Goal: Check status: Check status

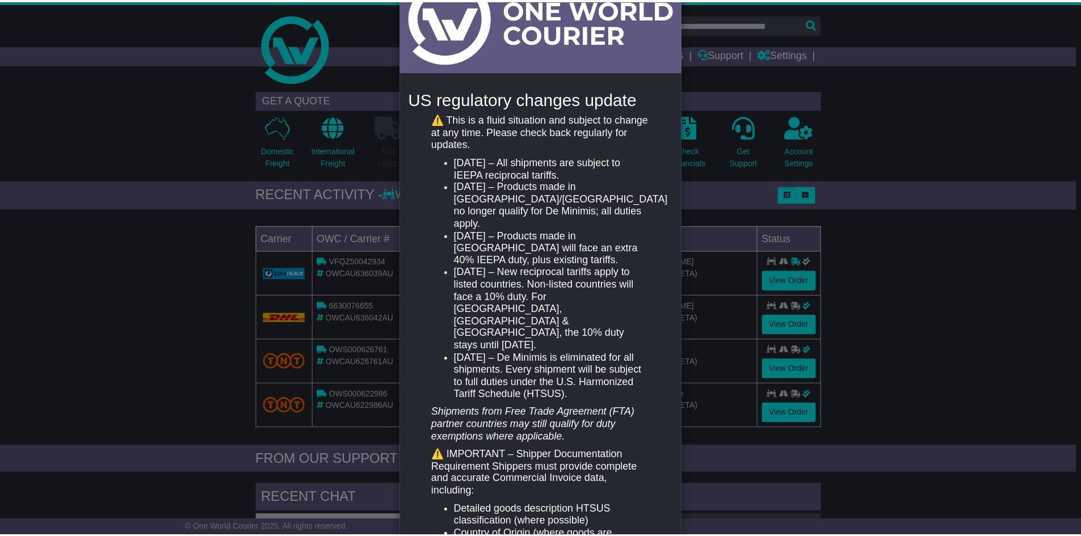
scroll to position [172, 0]
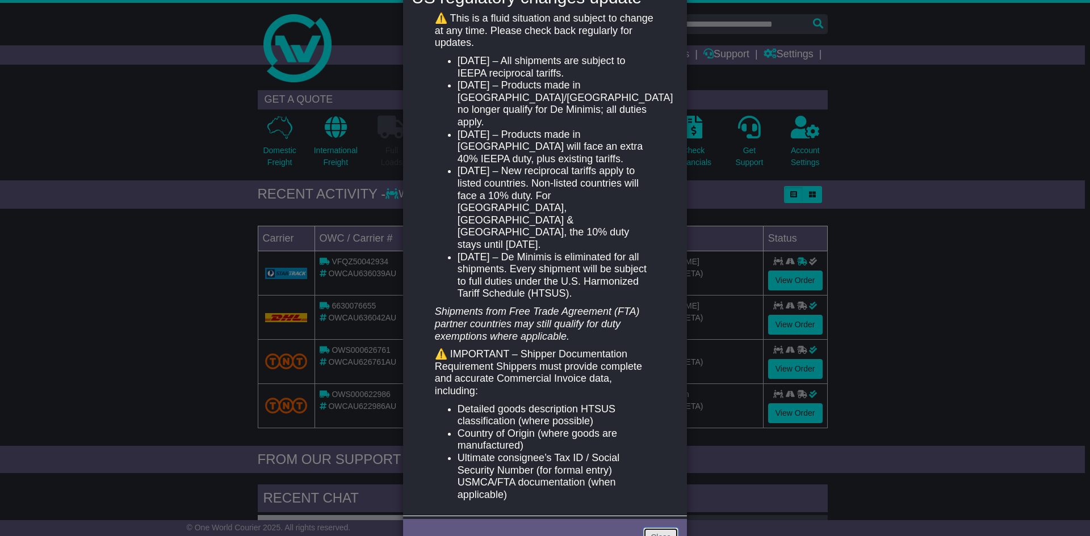
click at [659, 528] on link "Close" at bounding box center [660, 538] width 35 height 20
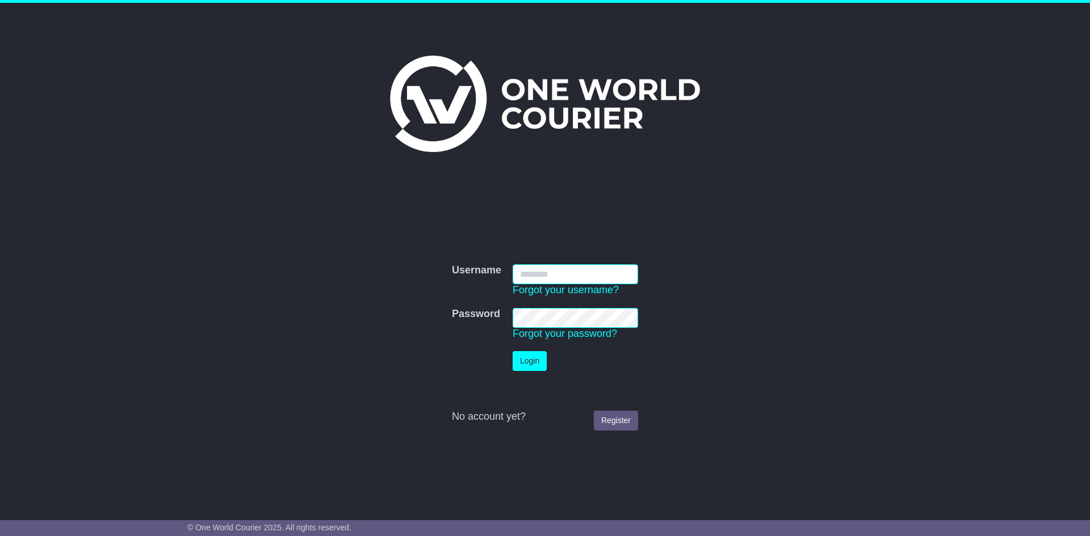
type input "**********"
click at [535, 364] on button "Login" at bounding box center [530, 361] width 34 height 20
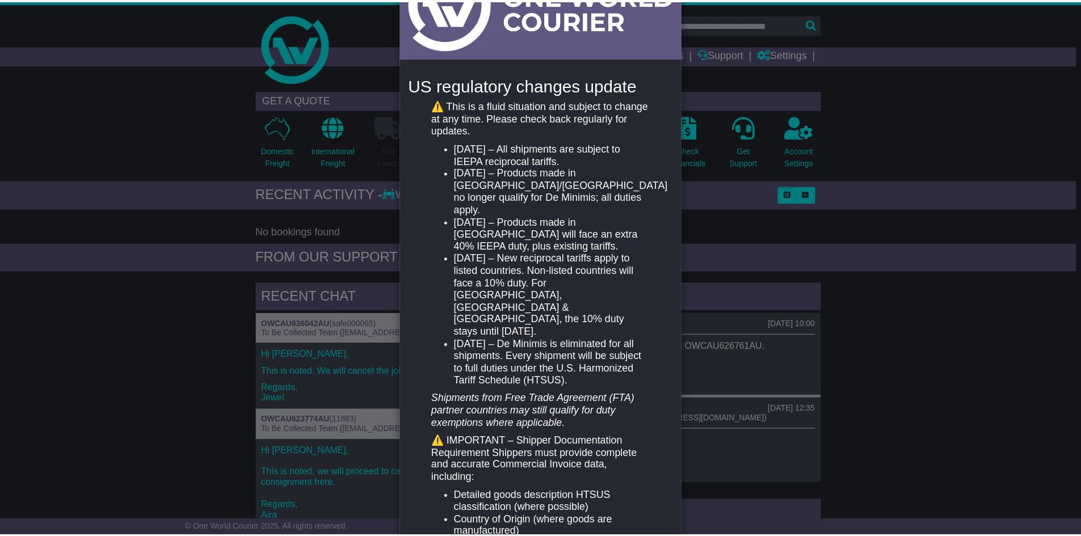
scroll to position [172, 0]
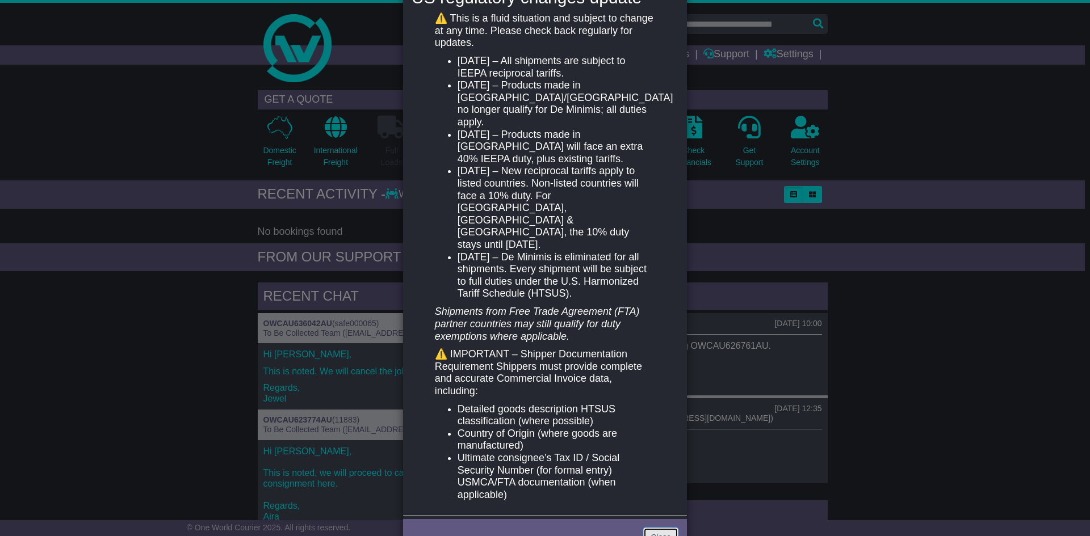
click at [664, 528] on link "Close" at bounding box center [660, 538] width 35 height 20
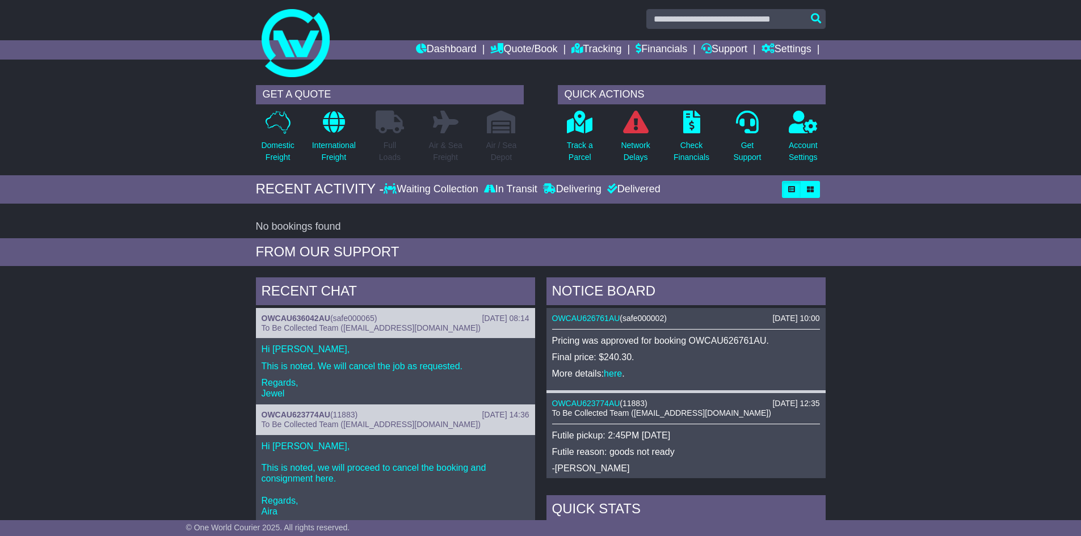
scroll to position [0, 0]
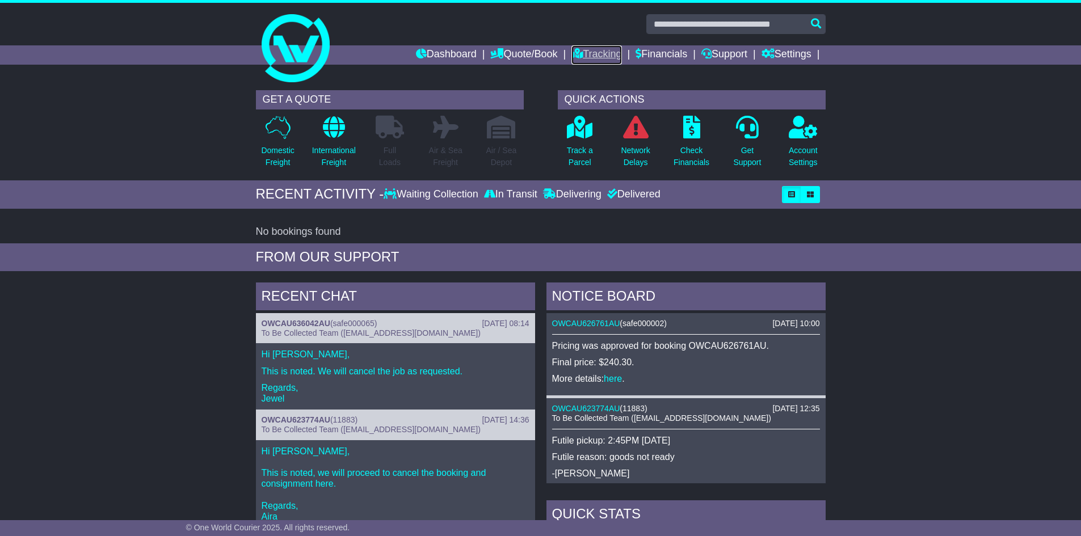
click at [594, 57] on link "Tracking" at bounding box center [597, 54] width 50 height 19
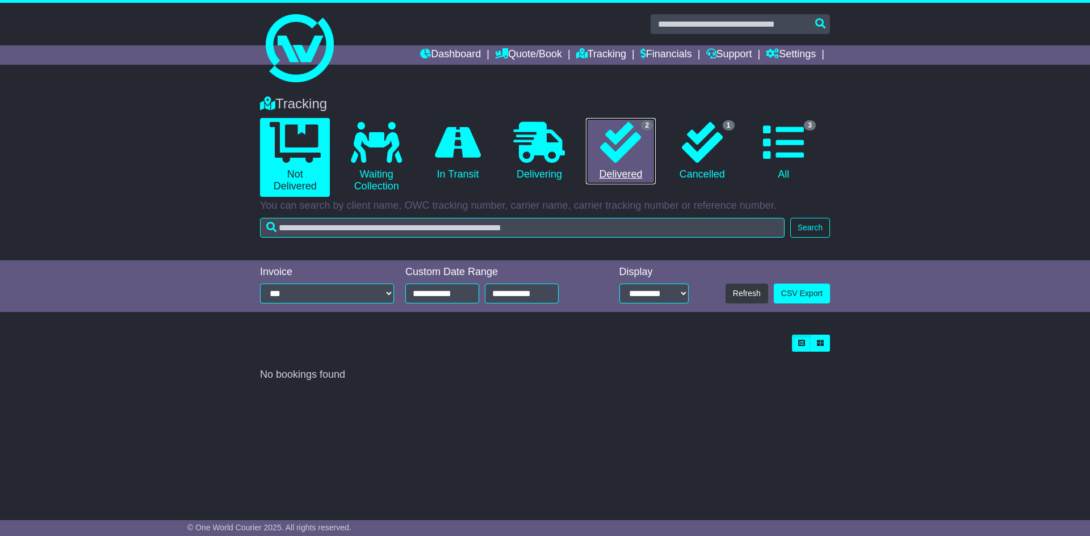
click at [615, 157] on icon at bounding box center [620, 142] width 41 height 41
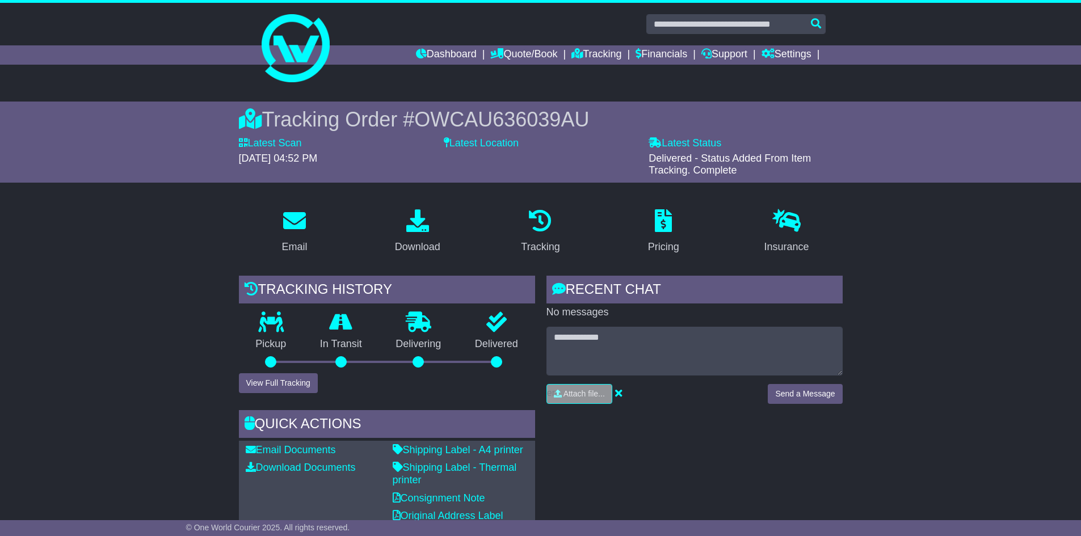
click at [658, 461] on div "RECENT CHAT Loading... No messages Attach file..." at bounding box center [695, 413] width 308 height 274
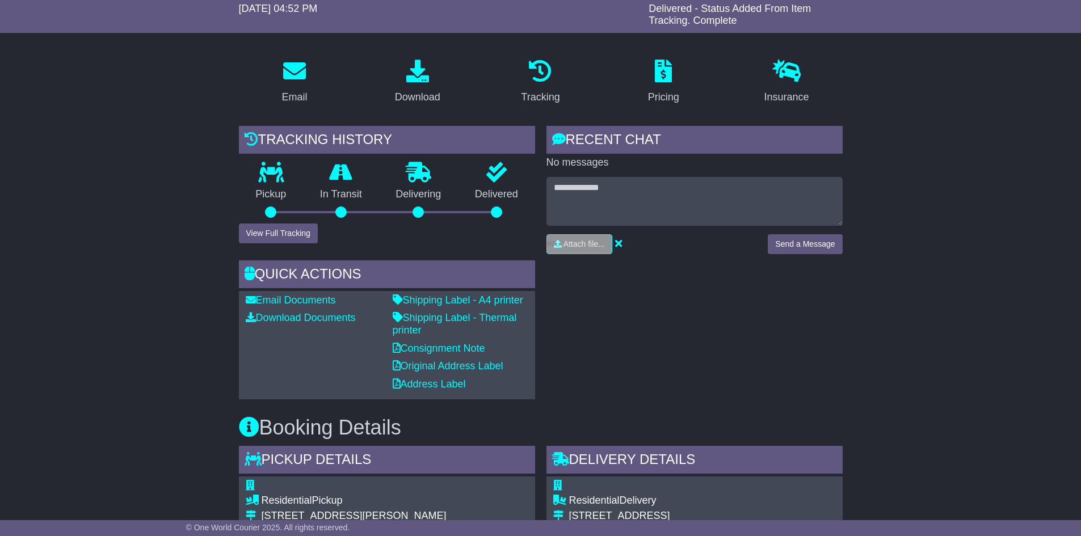
scroll to position [227, 0]
